Goal: Transaction & Acquisition: Download file/media

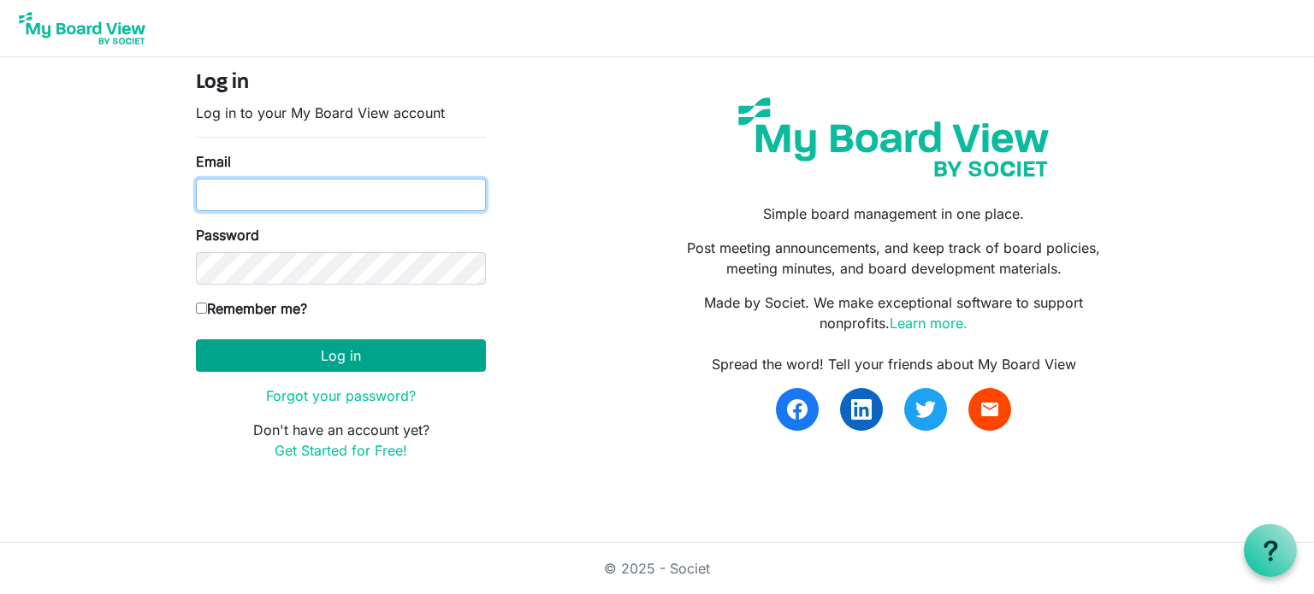
type input "[PERSON_NAME][EMAIL_ADDRESS][DOMAIN_NAME]"
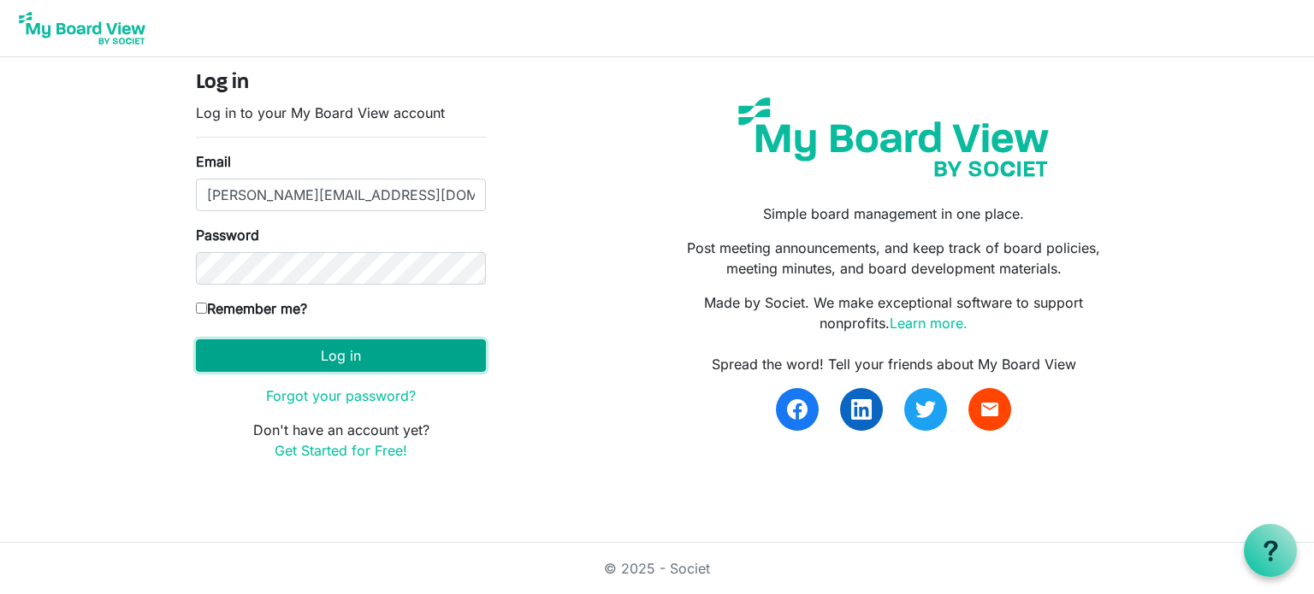
click at [369, 358] on button "Log in" at bounding box center [341, 355] width 290 height 32
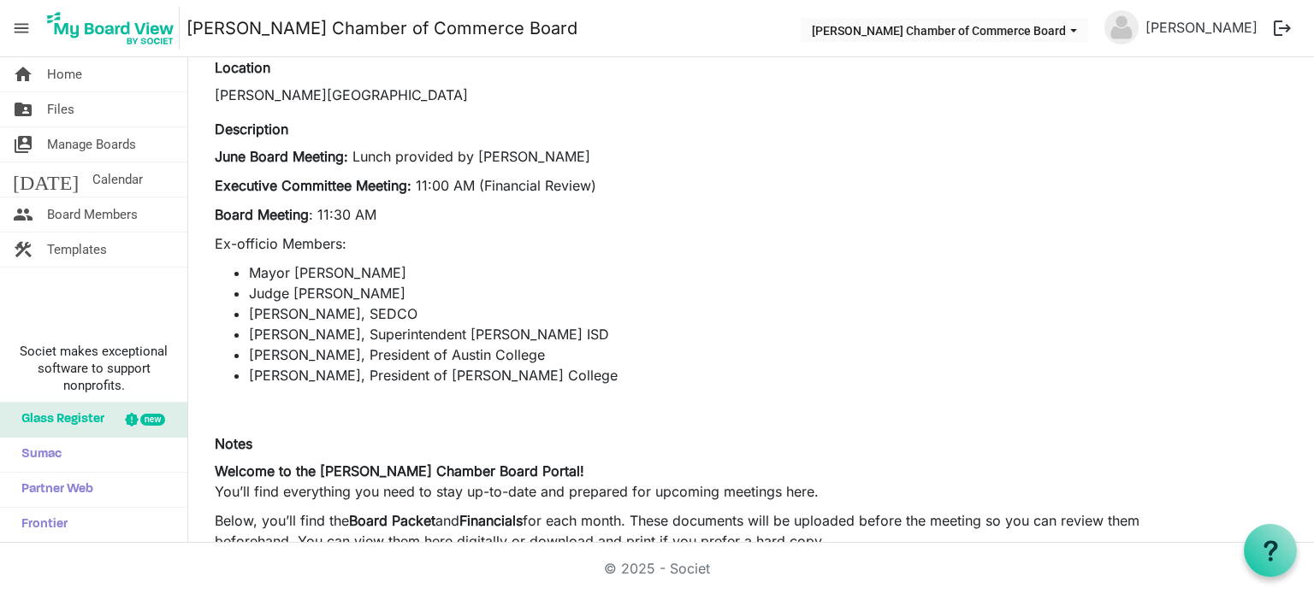
scroll to position [99, 0]
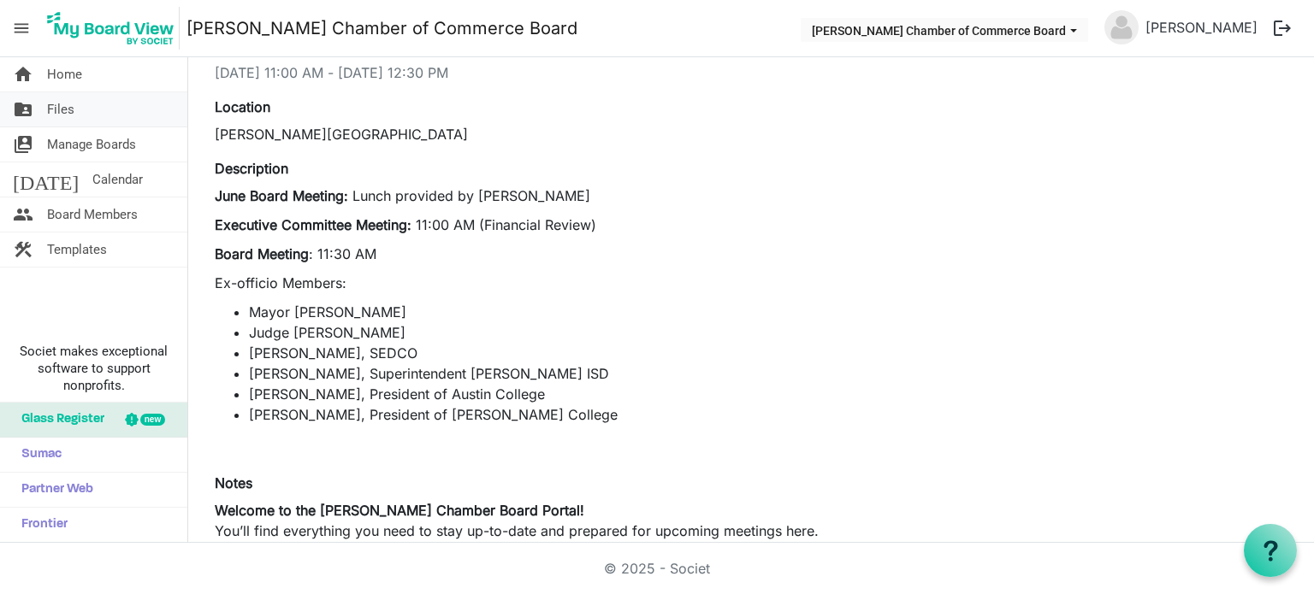
click at [82, 121] on link "folder_shared Files" at bounding box center [93, 109] width 187 height 34
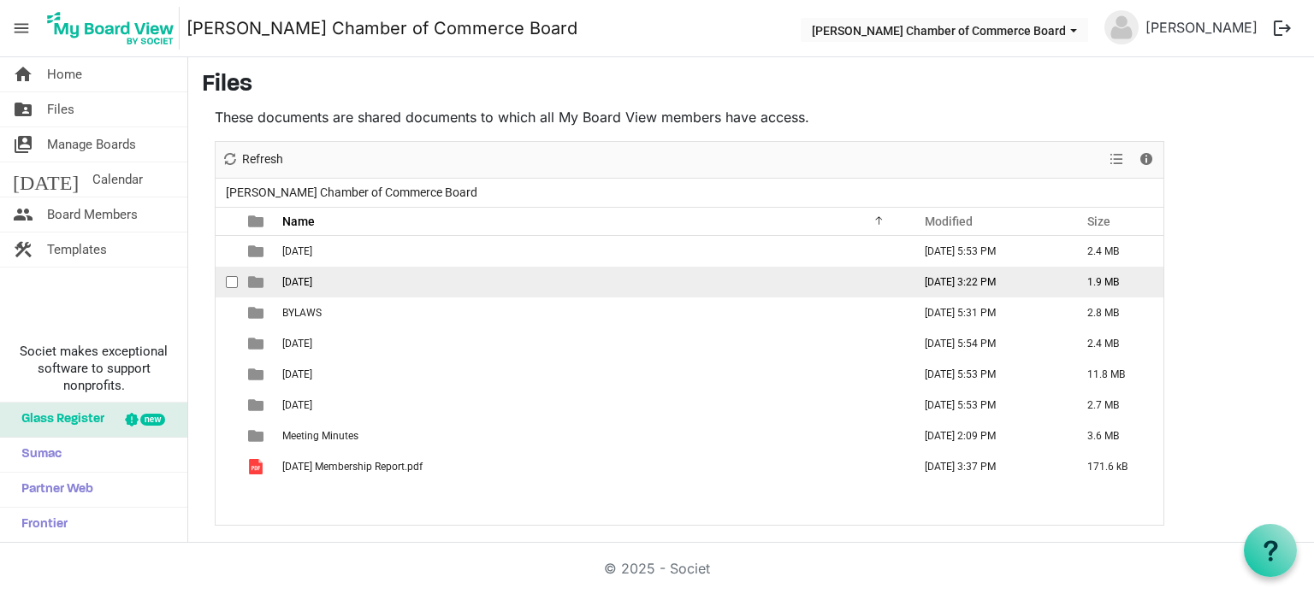
click at [312, 277] on span "August 2025" at bounding box center [297, 282] width 30 height 12
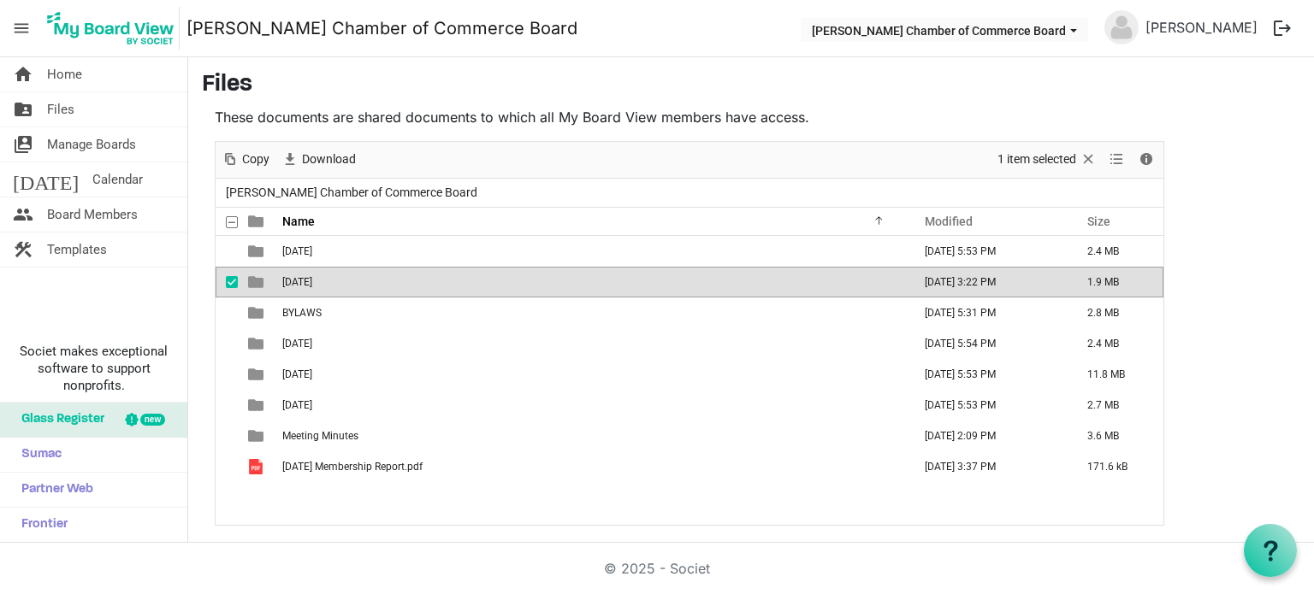
click at [312, 277] on span "August 2025" at bounding box center [297, 282] width 30 height 12
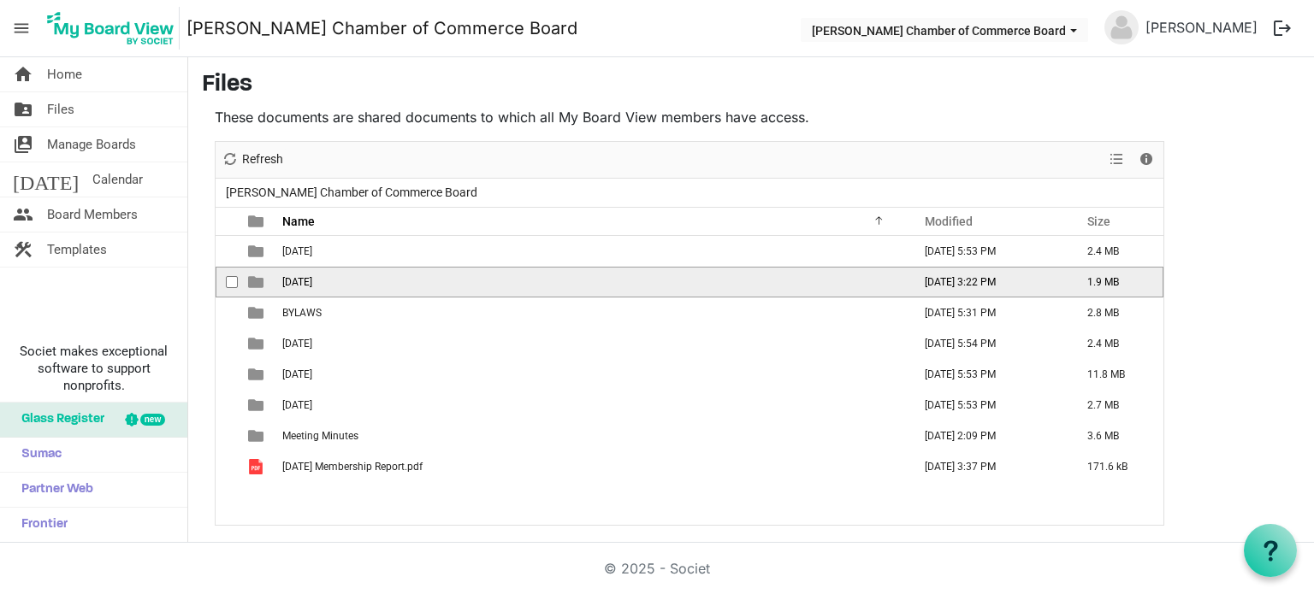
click at [312, 277] on span "August 2025" at bounding box center [297, 282] width 30 height 12
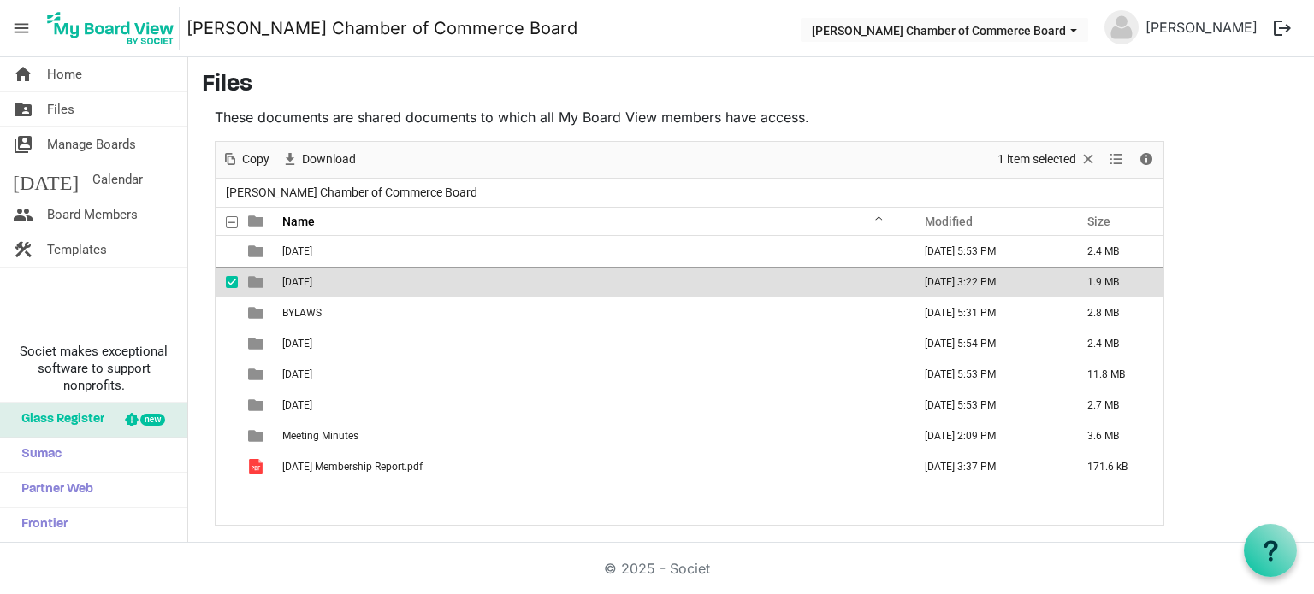
click at [312, 277] on span "August 2025" at bounding box center [297, 282] width 30 height 12
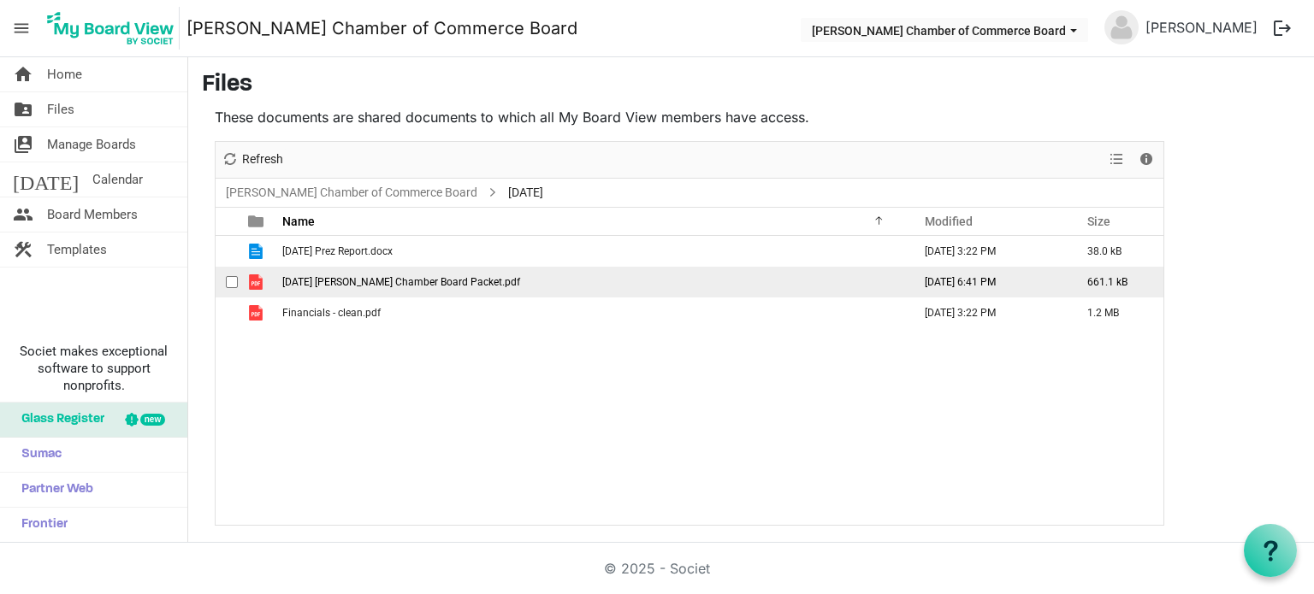
click at [349, 281] on span "August 25th 2025 Sherman Chamber Board Packet.pdf" at bounding box center [401, 282] width 238 height 12
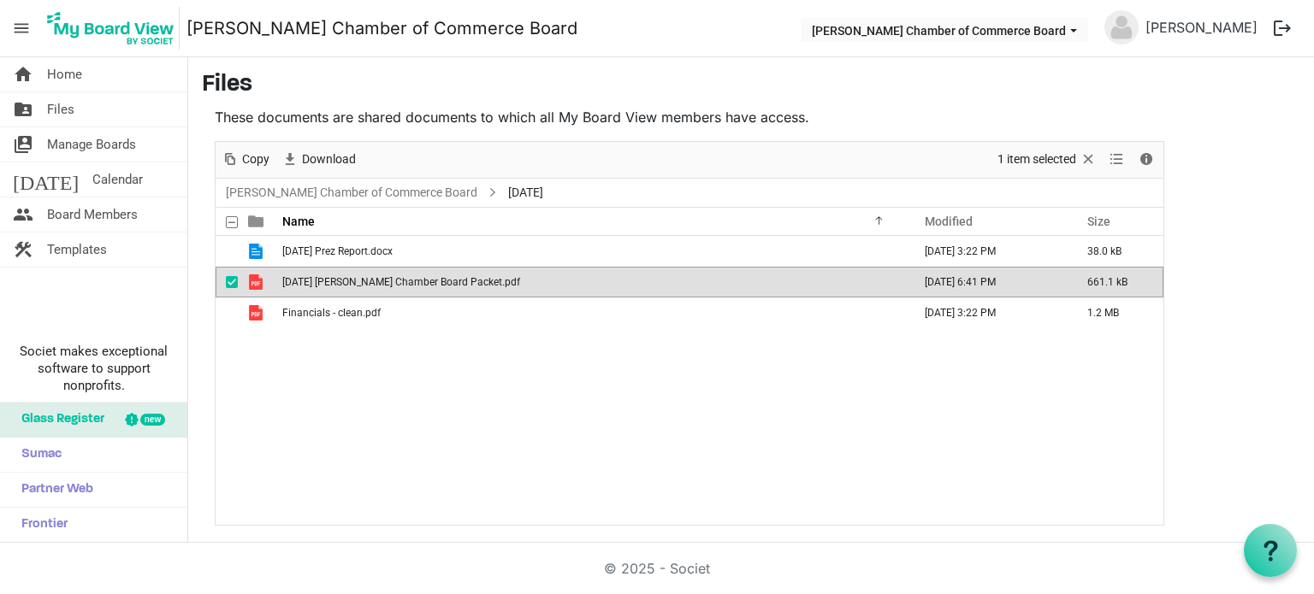
click at [349, 281] on span "August 25th 2025 Sherman Chamber Board Packet.pdf" at bounding box center [401, 282] width 238 height 12
